Goal: Check status

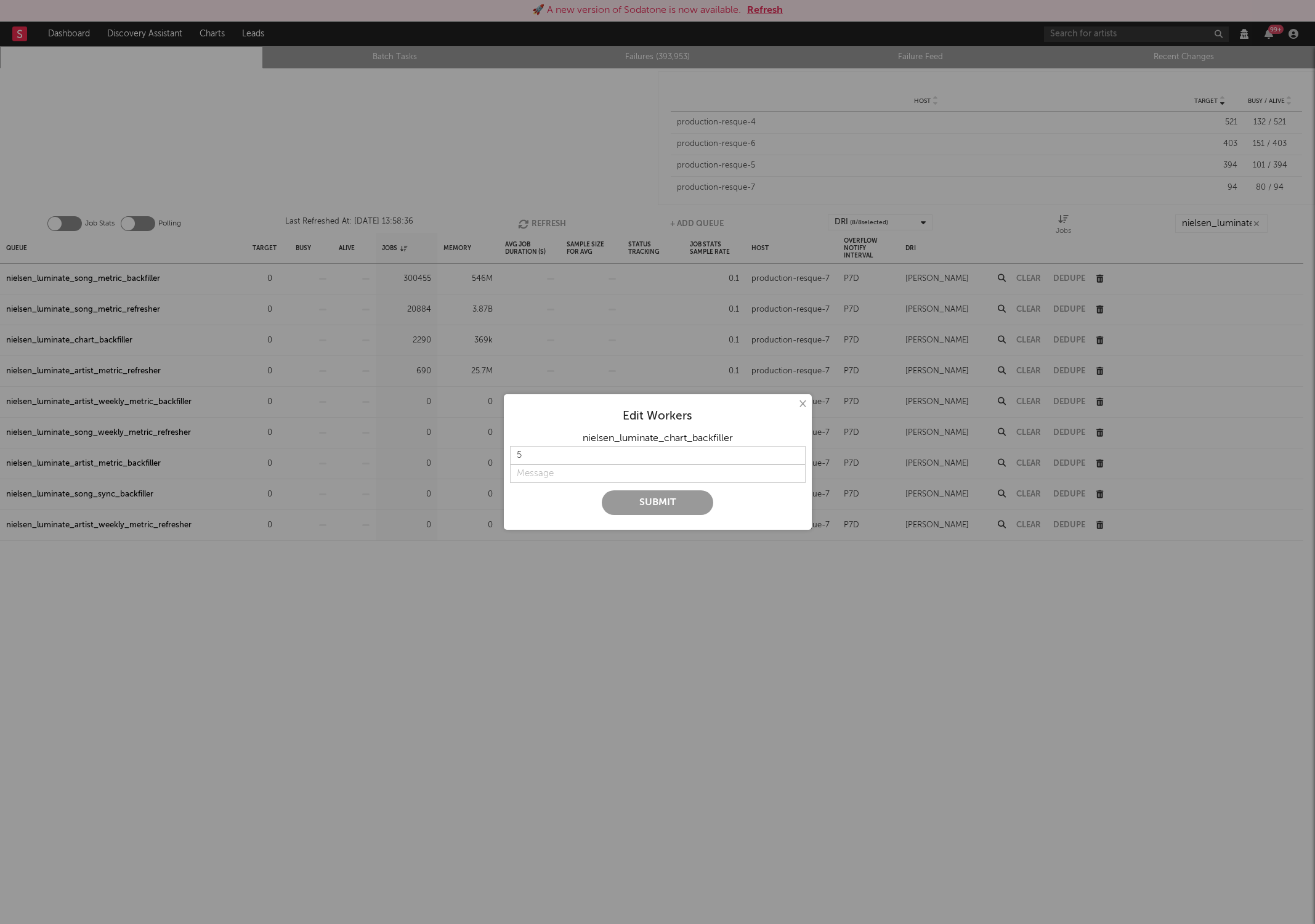
type input "5"
click at [561, 477] on input "string" at bounding box center [658, 474] width 296 height 18
type input "on"
click at [618, 507] on button "Submit" at bounding box center [658, 503] width 112 height 25
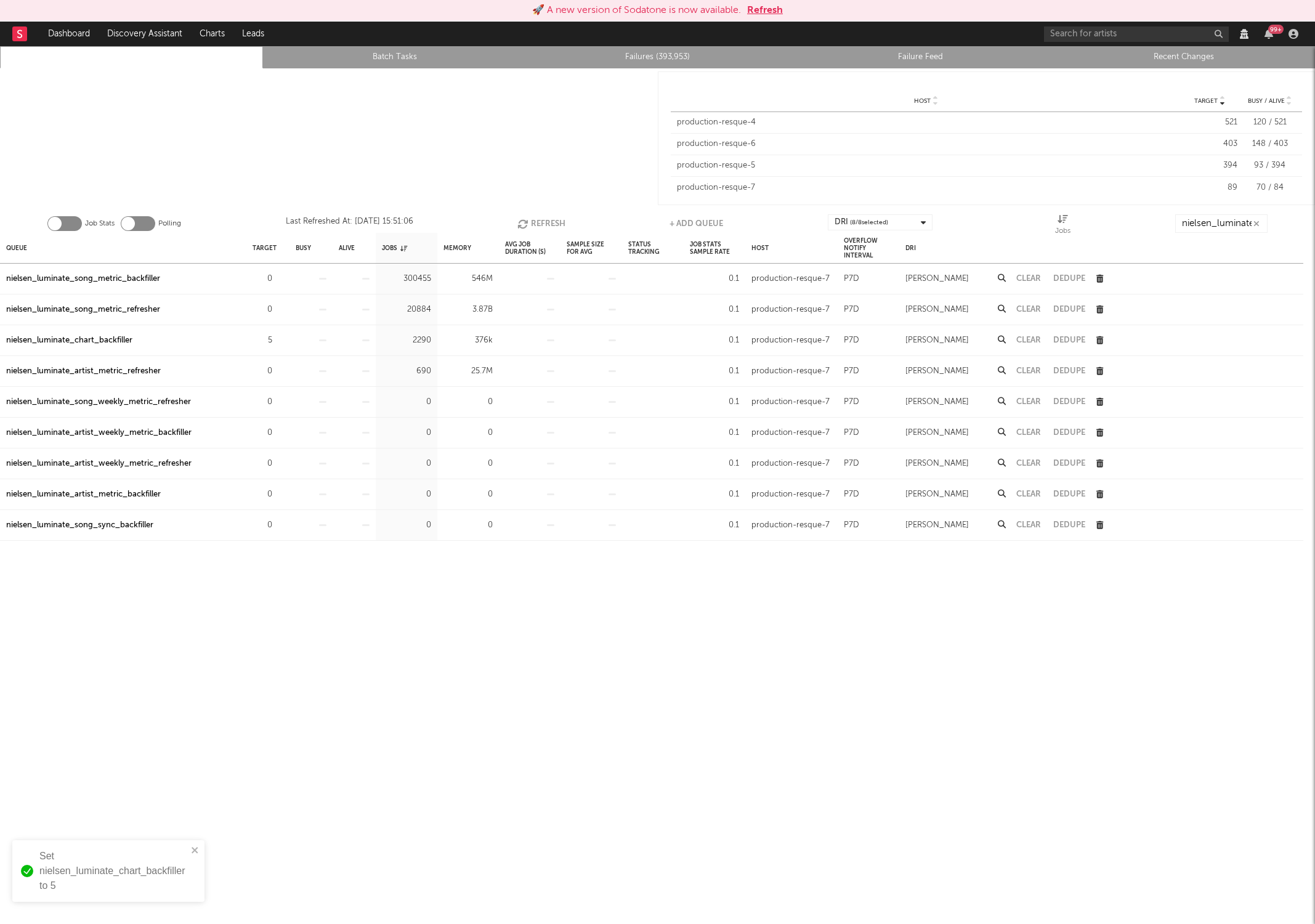
click at [530, 223] on button "Refresh" at bounding box center [541, 224] width 48 height 18
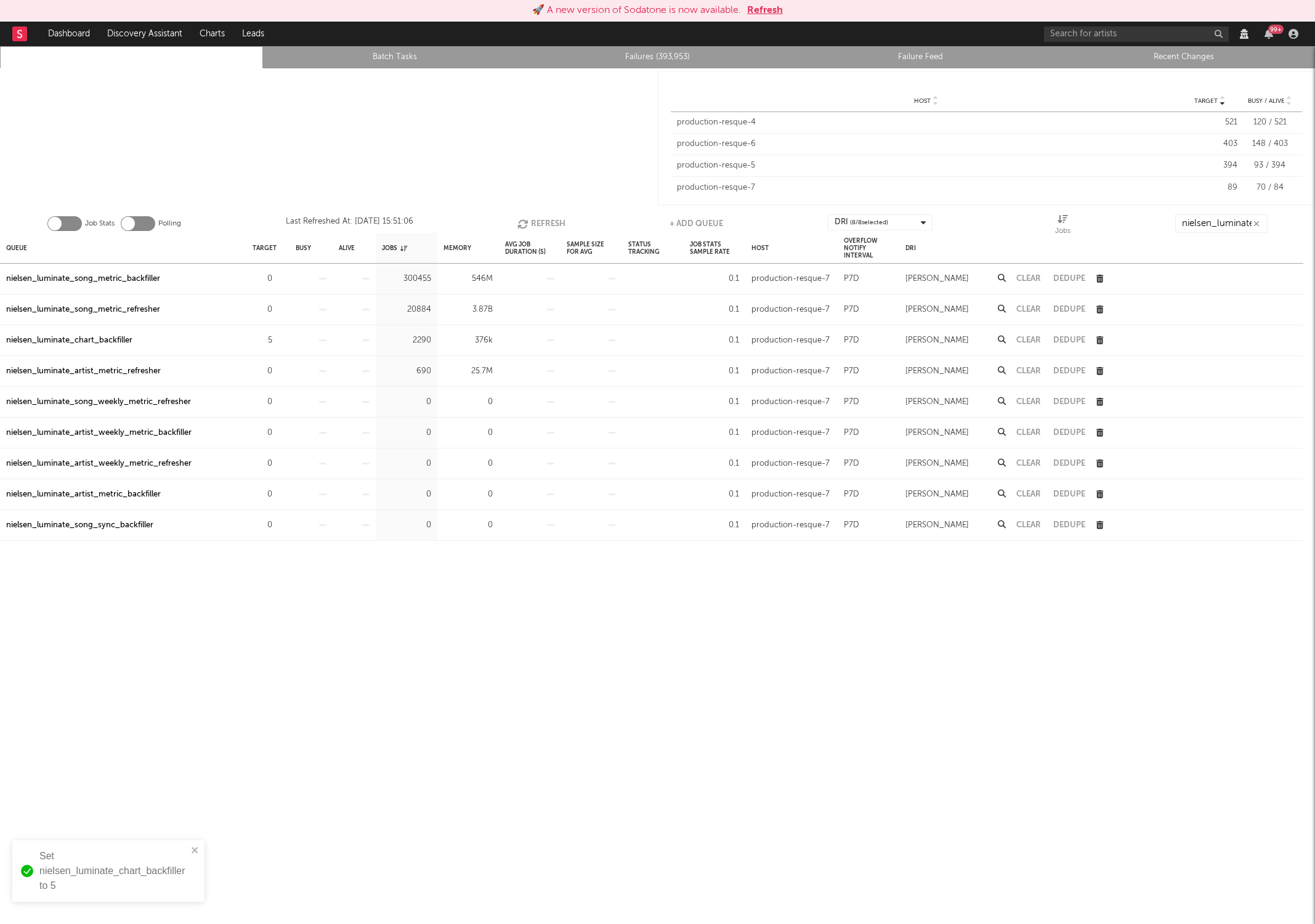
click at [530, 223] on button "Refresh" at bounding box center [541, 224] width 48 height 18
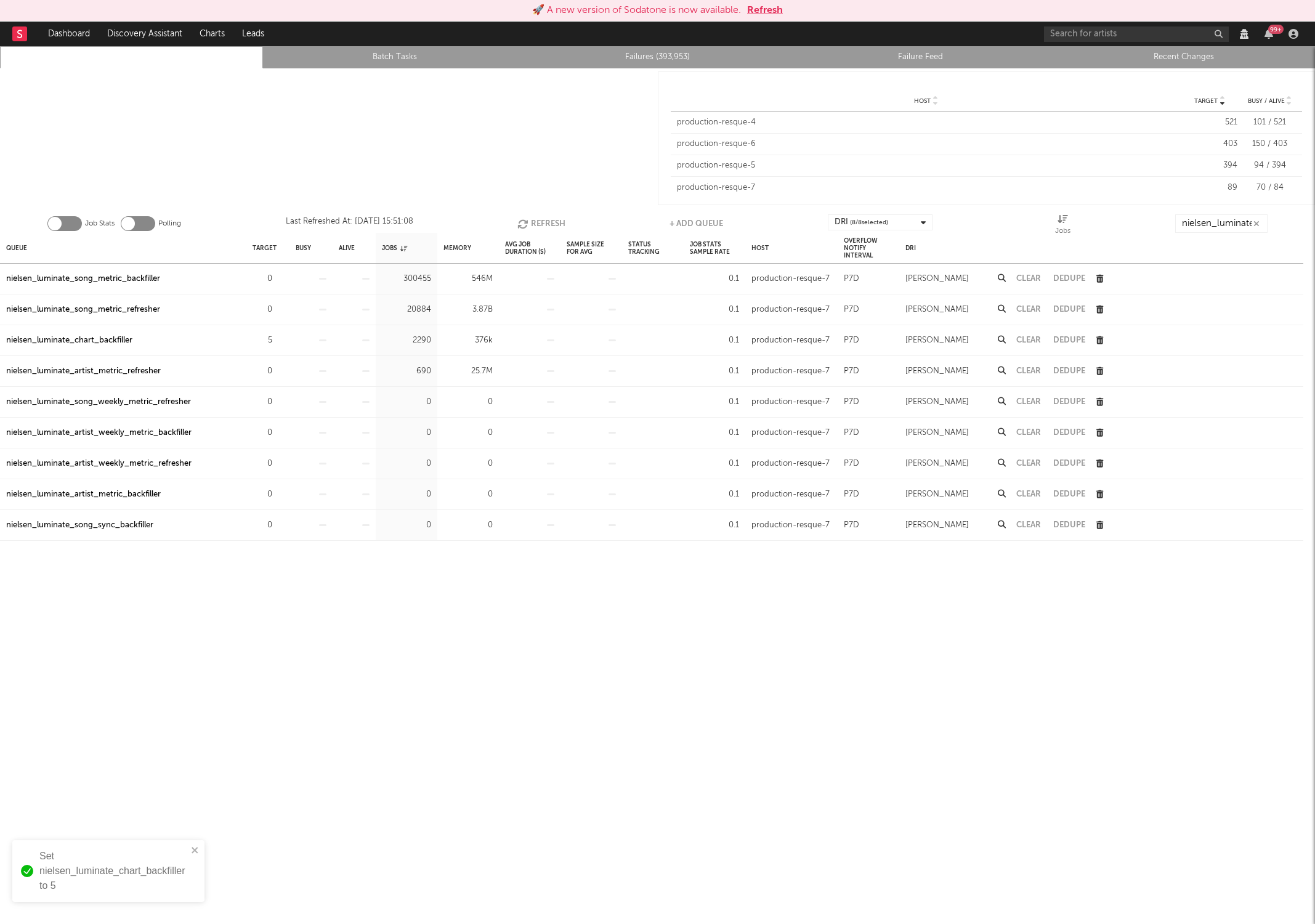
click at [530, 223] on button "Refresh" at bounding box center [541, 224] width 48 height 18
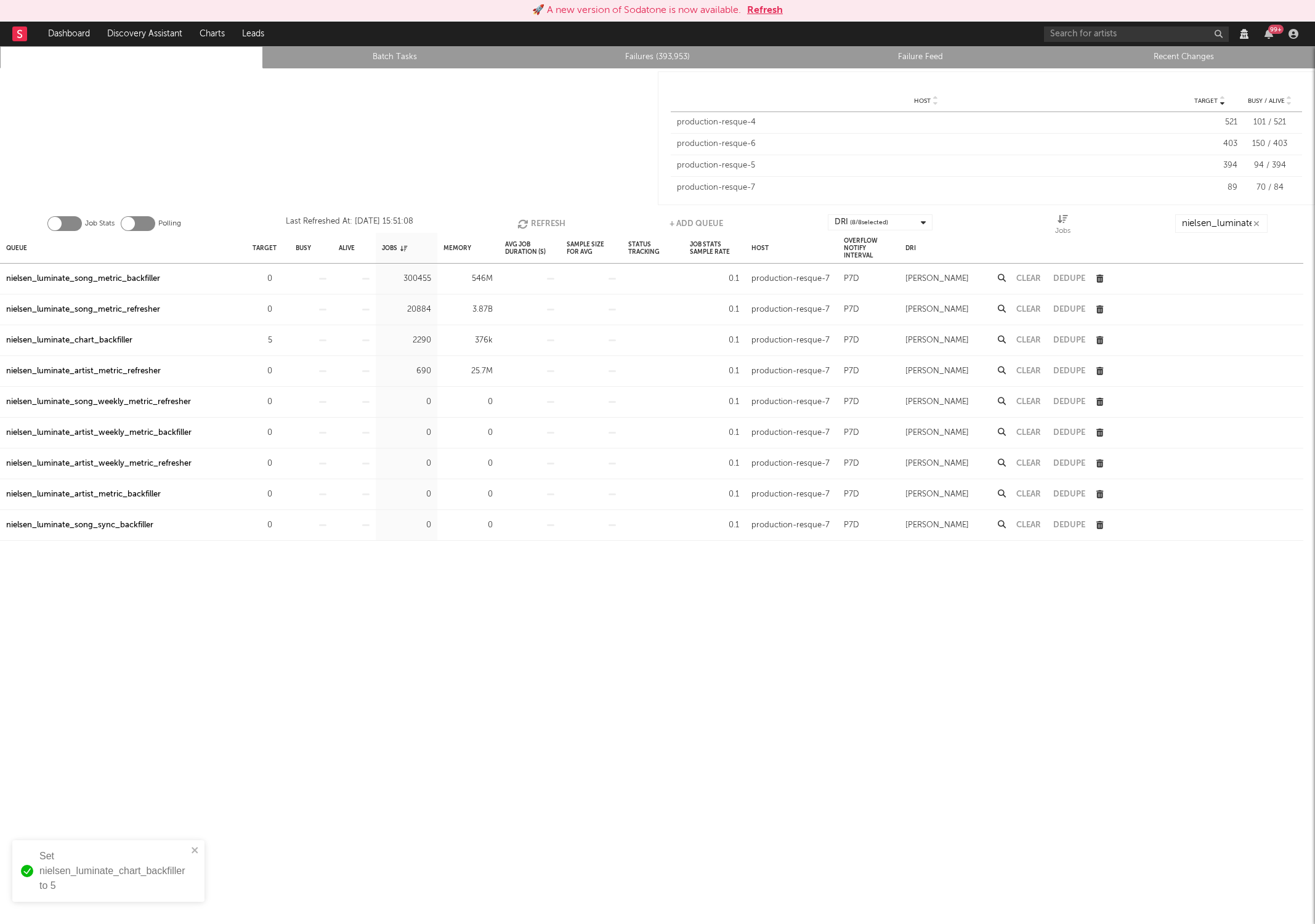
click at [530, 223] on button "Refresh" at bounding box center [541, 224] width 48 height 18
click at [639, 60] on link "Failures (393,953)" at bounding box center [658, 57] width 249 height 15
